Goal: Task Accomplishment & Management: Manage account settings

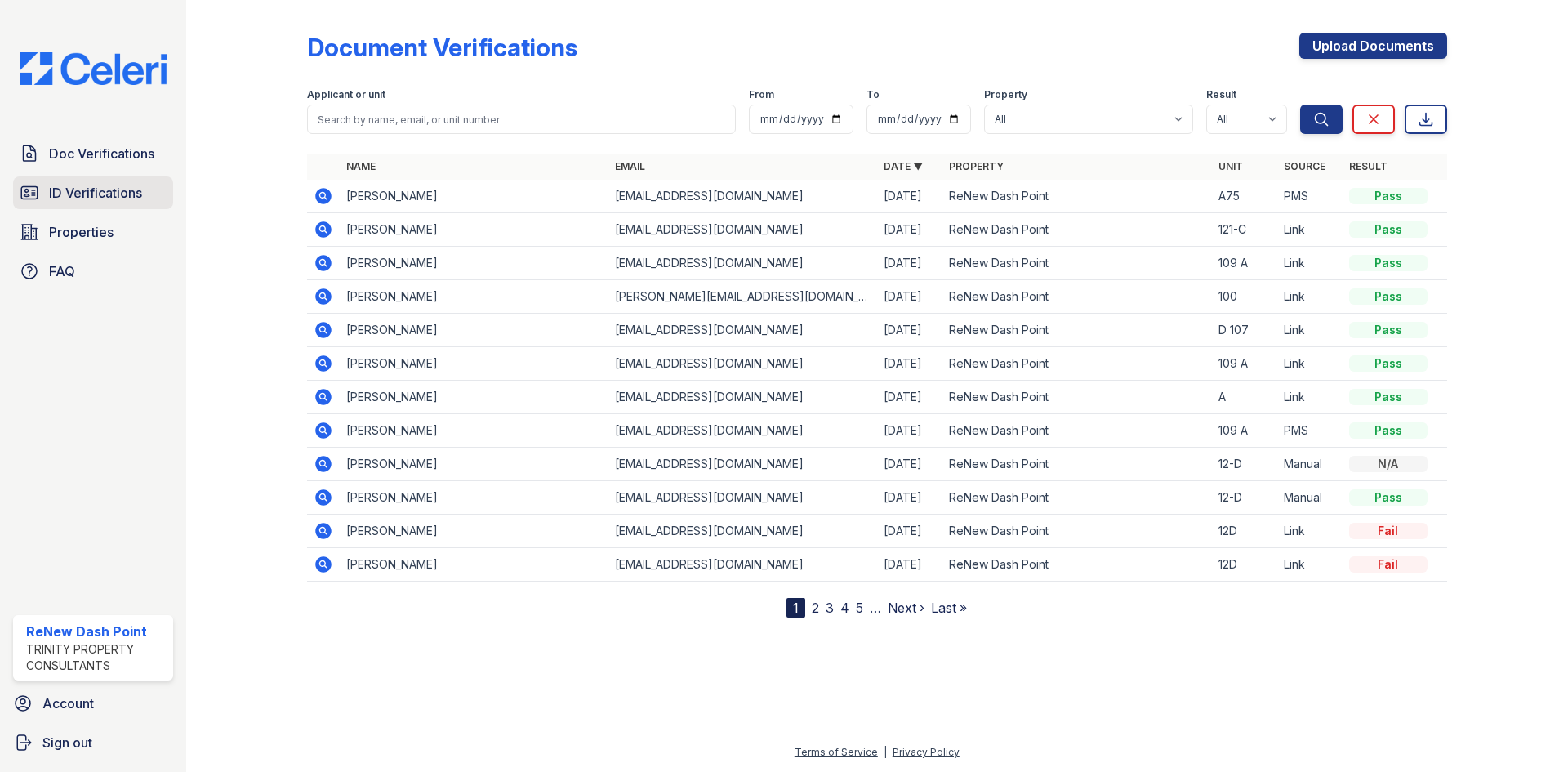
click at [114, 187] on span "ID Verifications" at bounding box center [95, 193] width 93 height 20
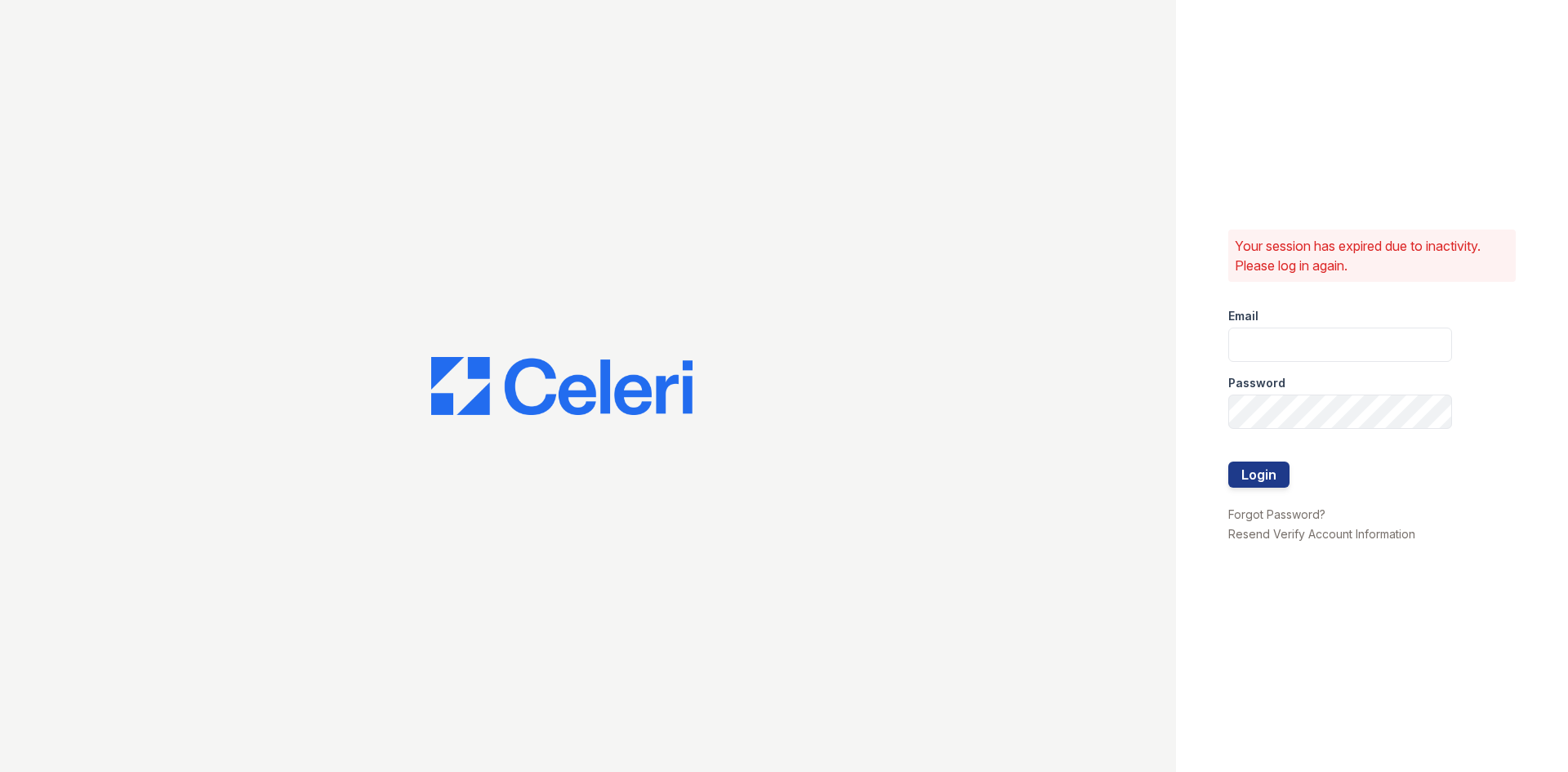
type input "renewdashpoint@trinity-pm.com"
click at [1236, 463] on button "Login" at bounding box center [1259, 475] width 61 height 26
